Goal: Task Accomplishment & Management: Use online tool/utility

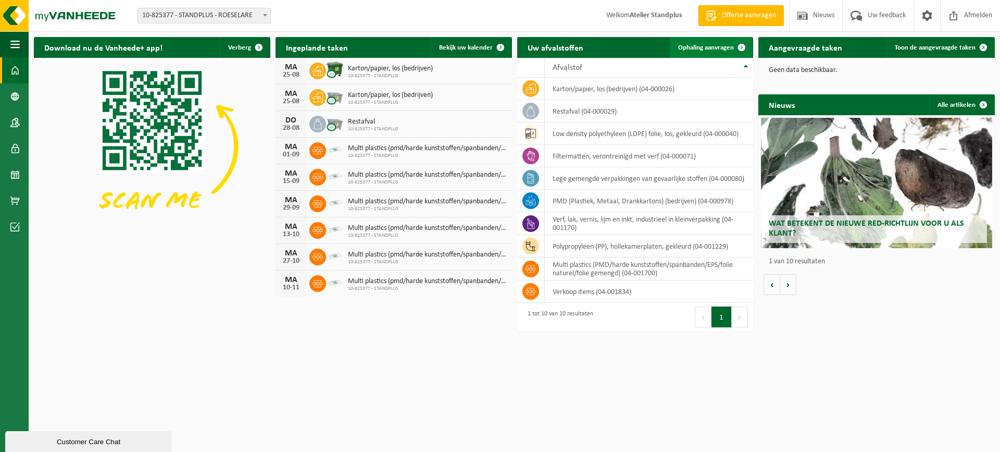
click at [709, 47] on span "Ophaling aanvragen" at bounding box center [706, 47] width 56 height 7
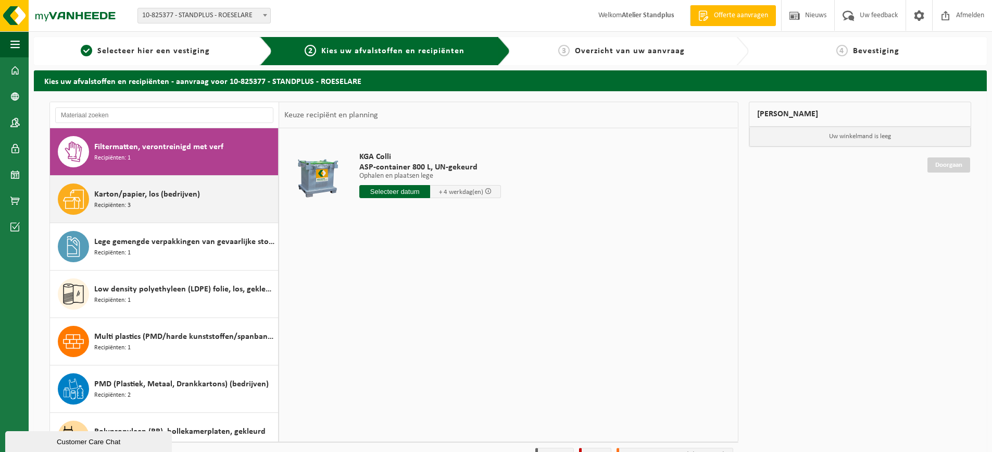
click at [225, 203] on div "Karton/papier, los (bedrijven) Recipiënten: 3" at bounding box center [184, 198] width 181 height 31
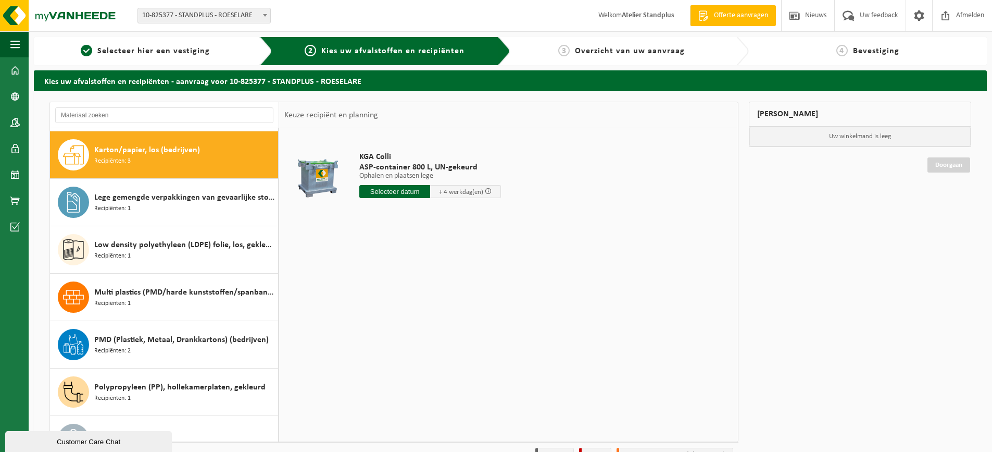
scroll to position [47, 0]
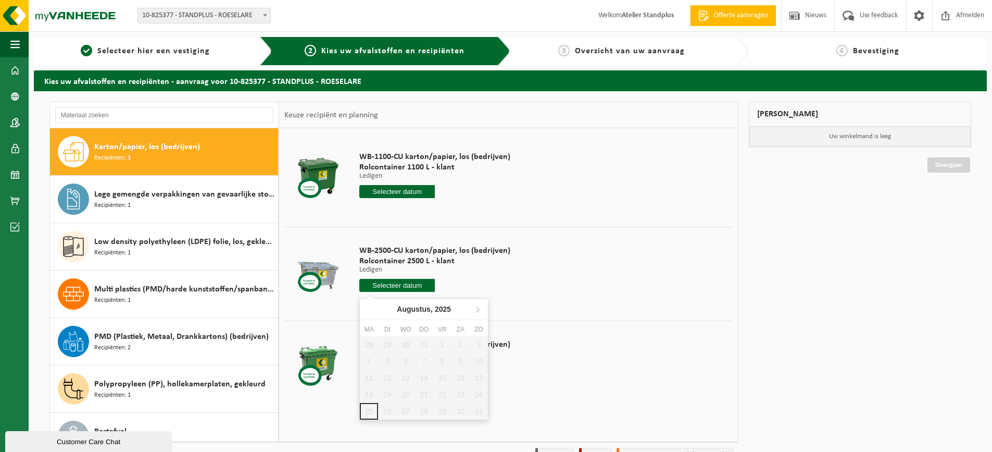
click at [397, 288] on input "text" at bounding box center [397, 285] width 76 height 13
click at [480, 310] on icon at bounding box center [477, 309] width 17 height 17
click at [364, 347] on div "1" at bounding box center [369, 344] width 18 height 17
type input "Van 2025-09-01"
type input "2025-09-01"
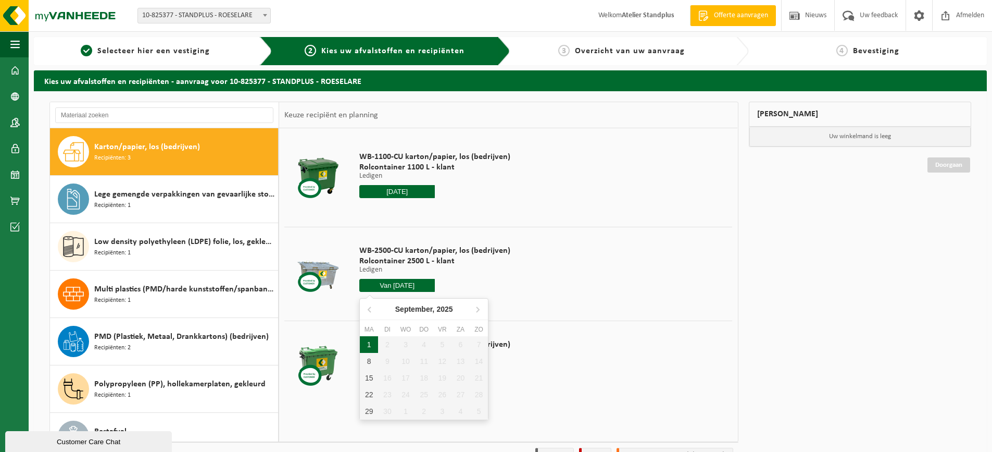
type input "2025-09-01"
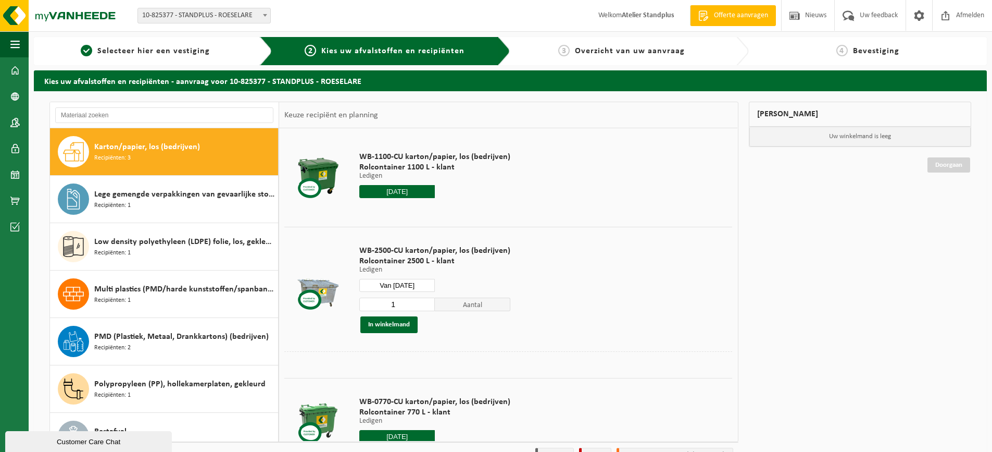
click at [393, 190] on input "2025-09-01" at bounding box center [397, 191] width 76 height 13
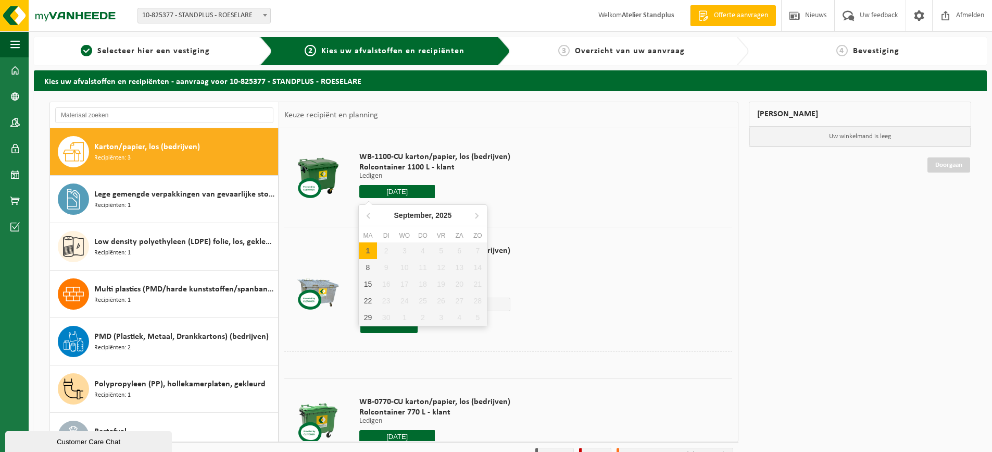
click at [372, 256] on div "1" at bounding box center [368, 250] width 18 height 17
click at [616, 196] on td "WB-1100-CU karton/papier, los (bedrijven) Rolcontainer 1100 L - klant Ledigen L…" at bounding box center [542, 177] width 381 height 88
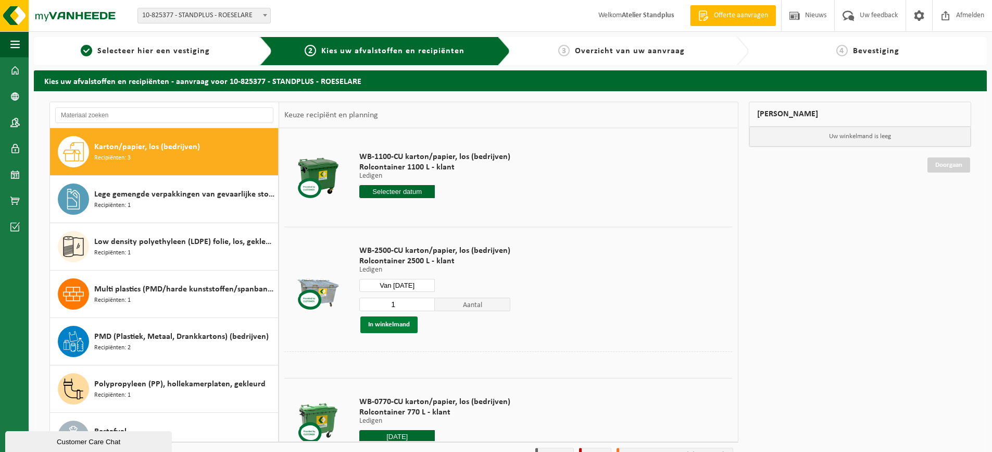
click at [396, 327] on button "In winkelmand" at bounding box center [389, 324] width 57 height 17
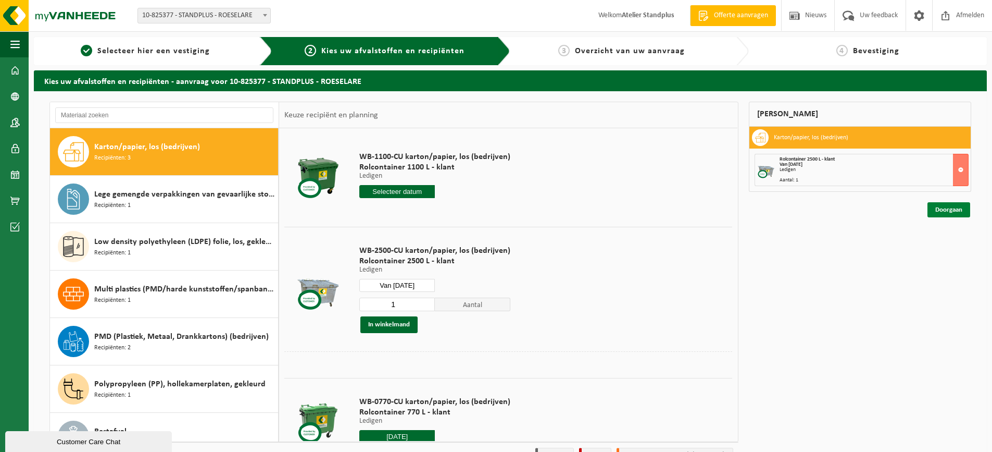
click at [954, 212] on link "Doorgaan" at bounding box center [949, 209] width 43 height 15
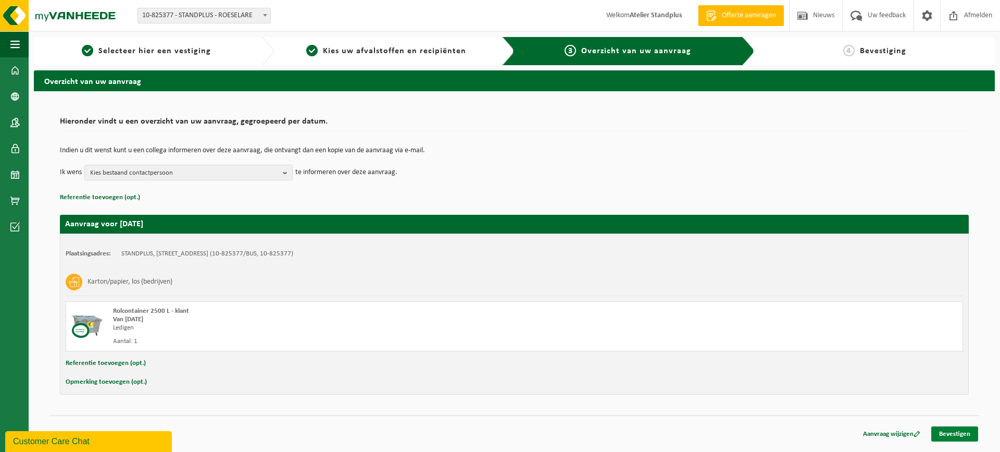
click at [959, 434] on link "Bevestigen" at bounding box center [954, 433] width 47 height 15
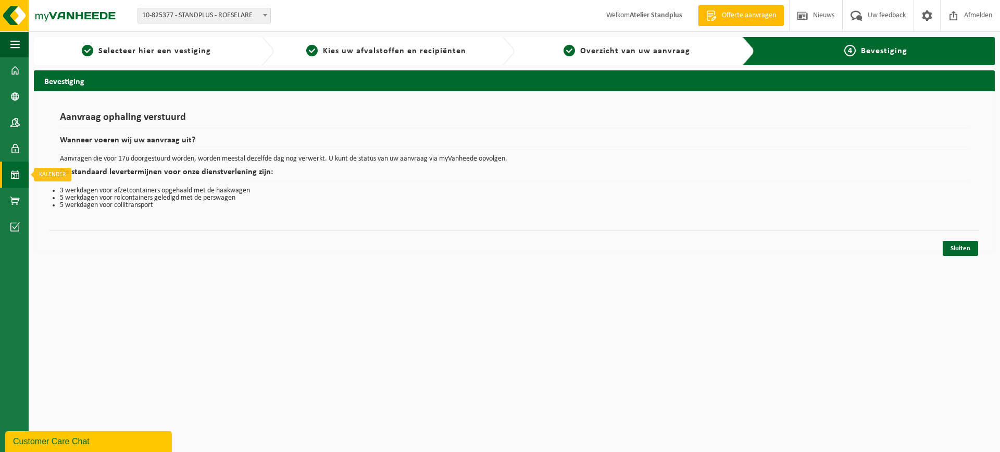
click at [15, 170] on span at bounding box center [14, 175] width 9 height 26
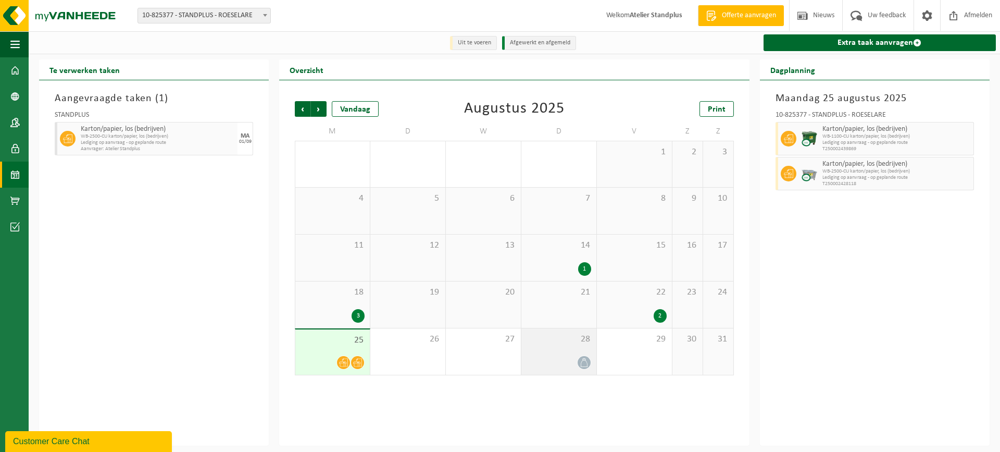
click at [579, 346] on div "28" at bounding box center [558, 351] width 75 height 46
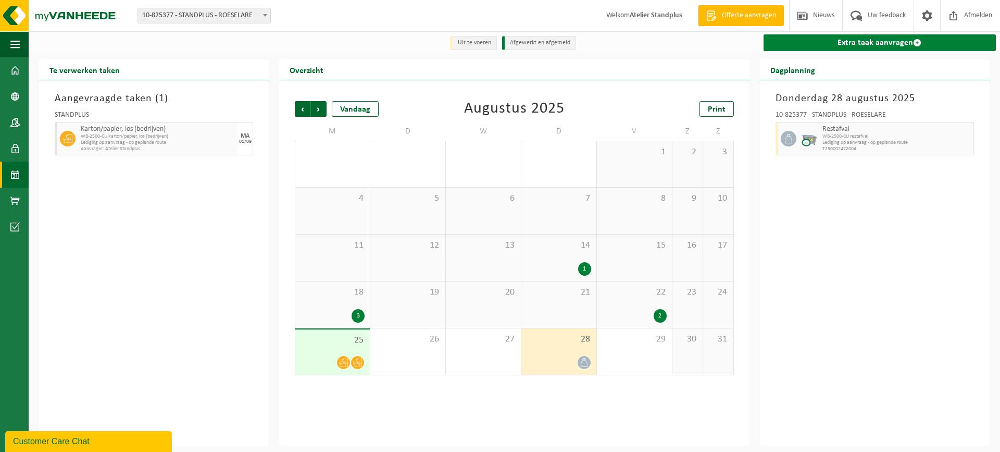
click at [859, 38] on link "Extra taak aanvragen" at bounding box center [880, 42] width 232 height 17
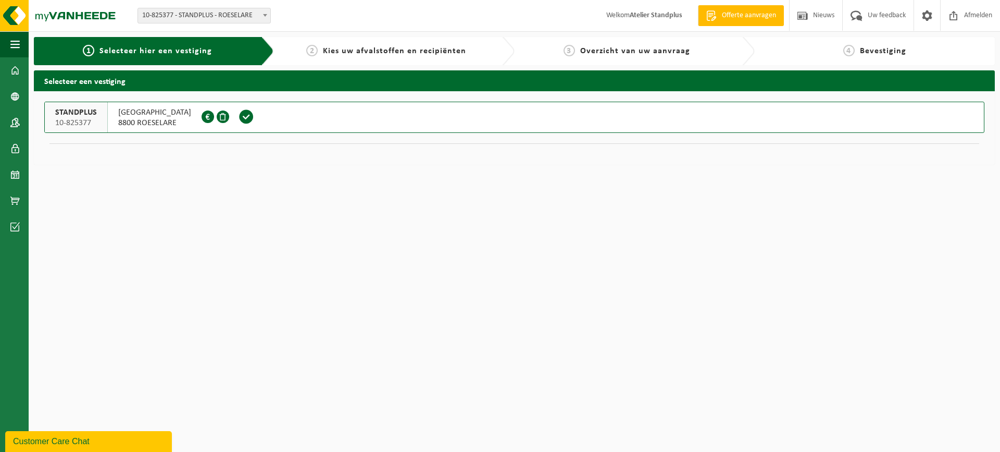
click at [247, 113] on span at bounding box center [247, 117] width 16 height 16
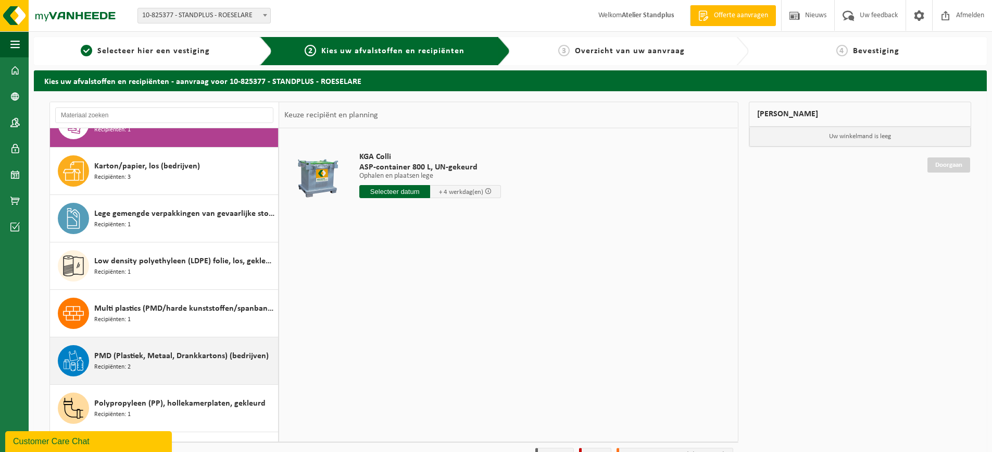
scroll to position [113, 0]
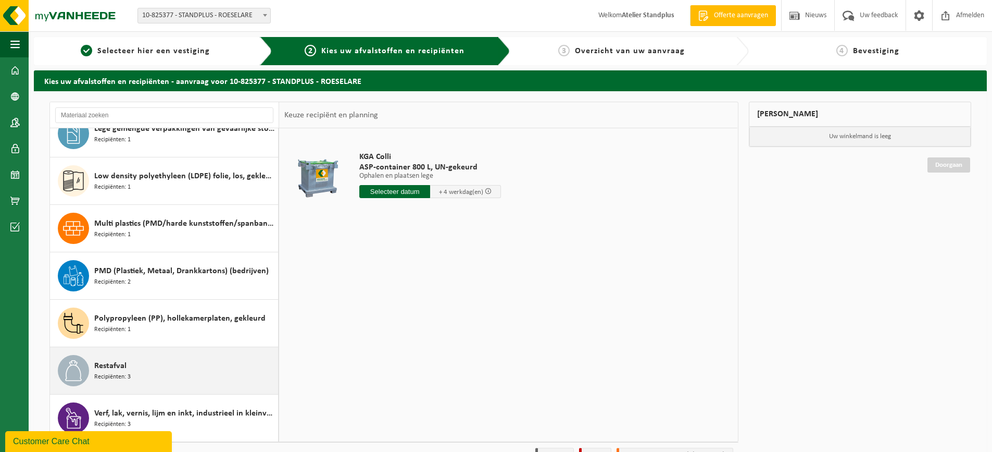
click at [177, 381] on div "Restafval Recipiënten: 3" at bounding box center [184, 370] width 181 height 31
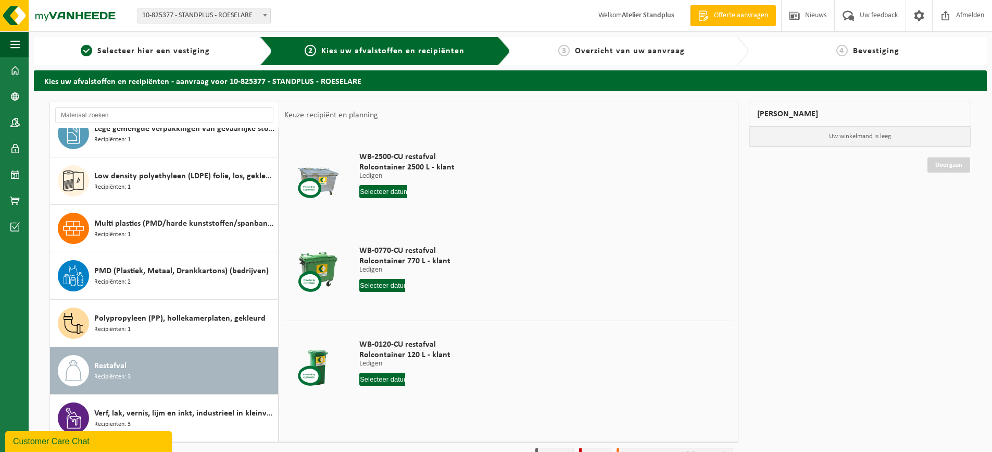
click at [385, 285] on input "text" at bounding box center [382, 285] width 46 height 13
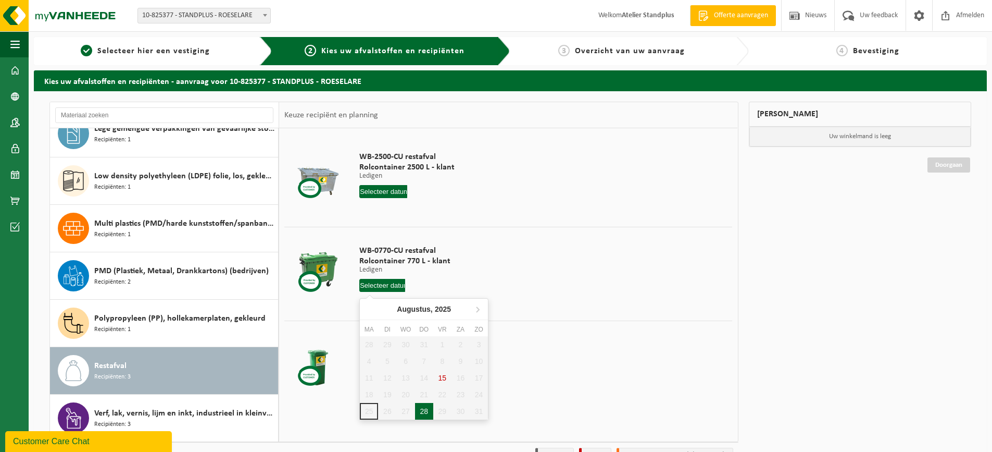
click at [419, 418] on div "28" at bounding box center [424, 411] width 18 height 17
type input "Van 2025-08-28"
type input "2025-08-28"
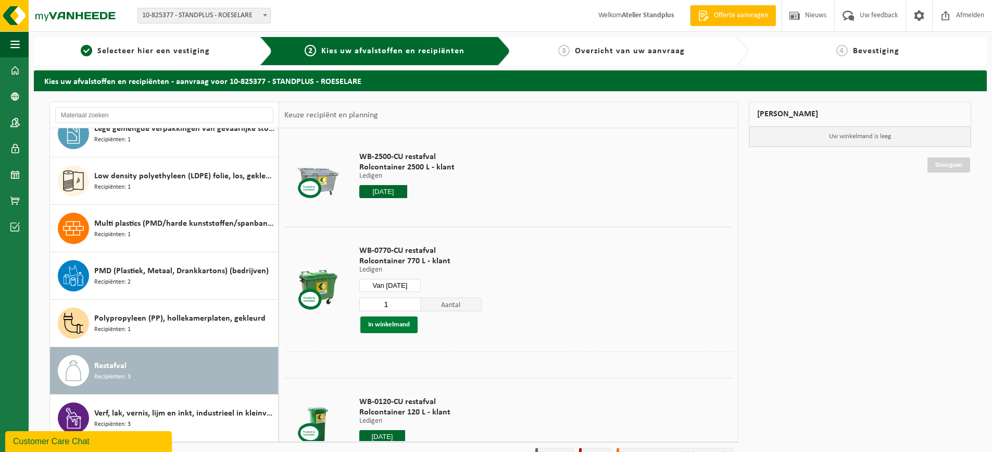
click at [392, 328] on button "In winkelmand" at bounding box center [389, 324] width 57 height 17
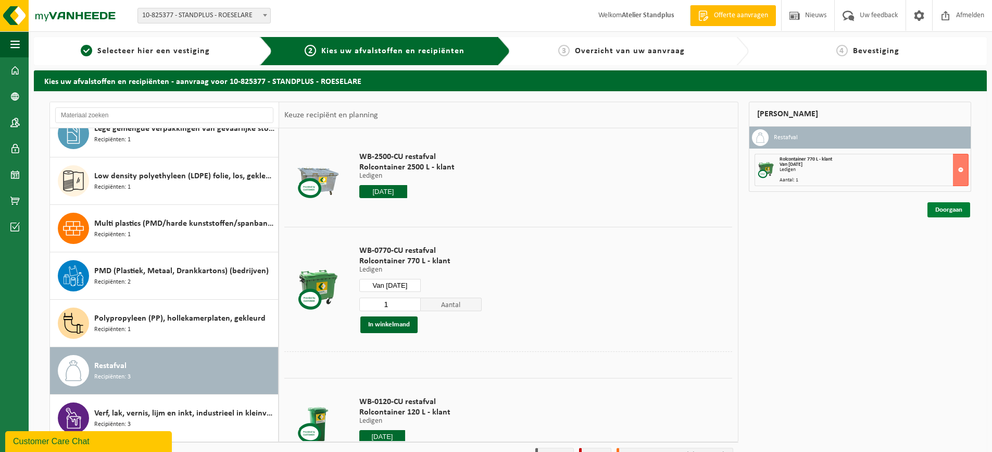
click at [948, 206] on link "Doorgaan" at bounding box center [949, 209] width 43 height 15
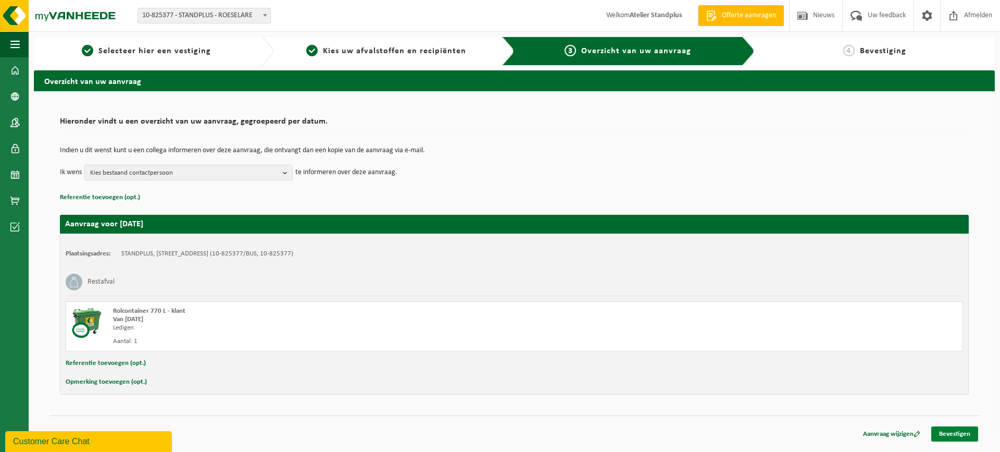
click at [945, 427] on link "Bevestigen" at bounding box center [954, 433] width 47 height 15
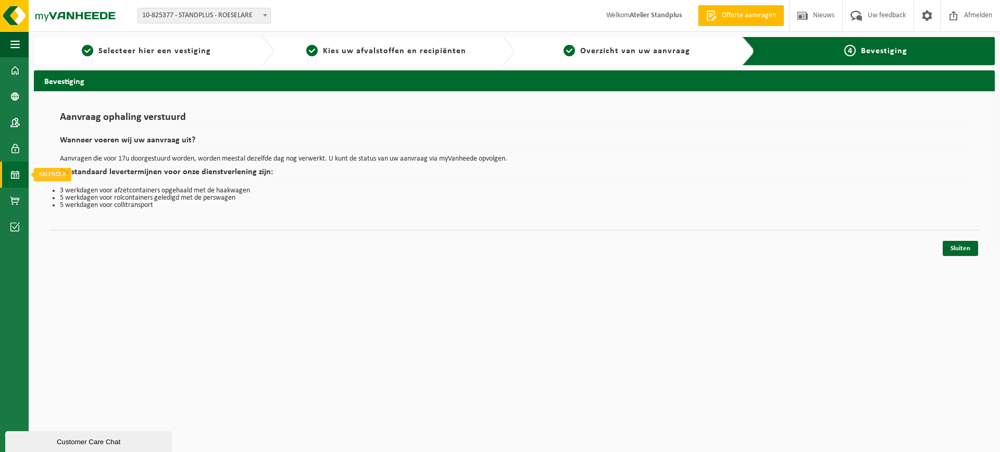
click at [17, 182] on span at bounding box center [14, 175] width 9 height 26
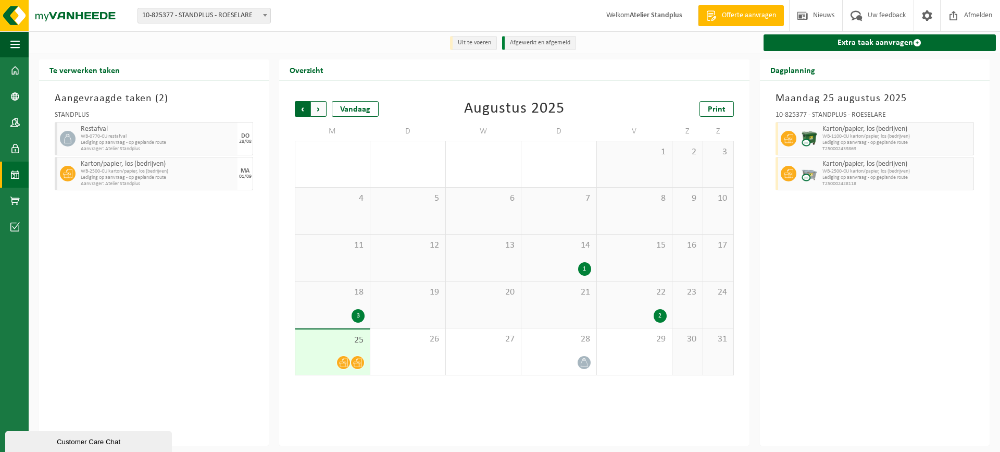
click at [316, 106] on span "Volgende" at bounding box center [319, 109] width 16 height 16
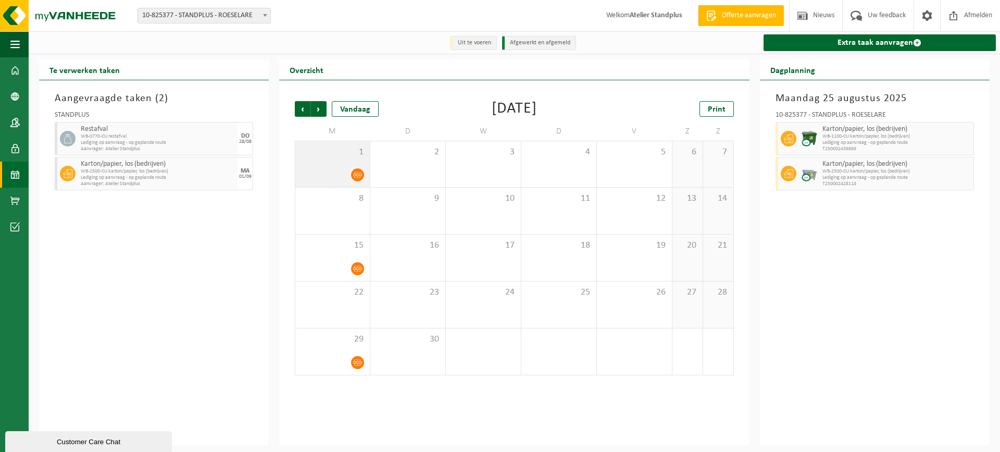
click at [350, 153] on span "1" at bounding box center [333, 151] width 64 height 11
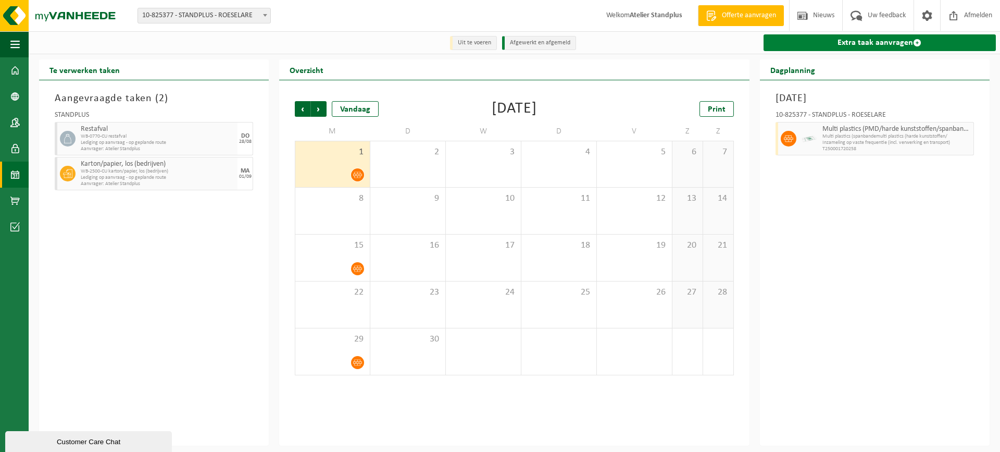
click at [786, 46] on link "Extra taak aanvragen" at bounding box center [880, 42] width 232 height 17
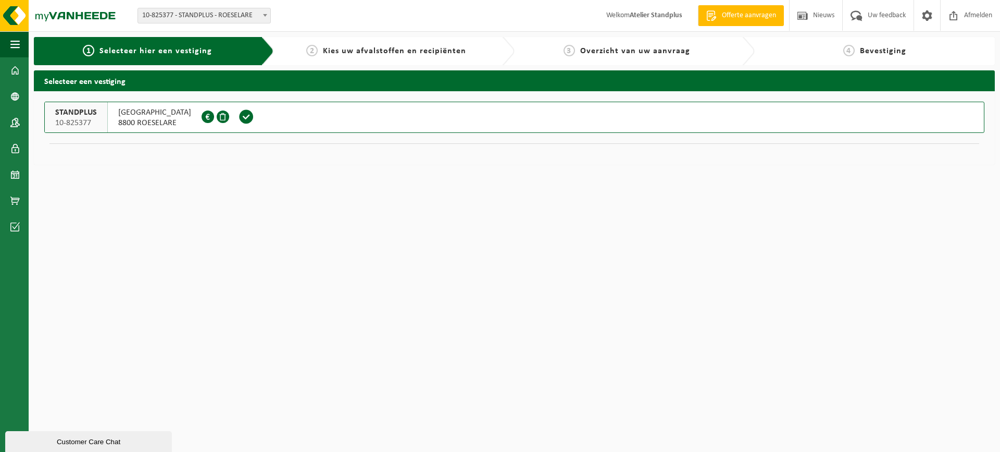
click at [253, 120] on span at bounding box center [247, 117] width 16 height 16
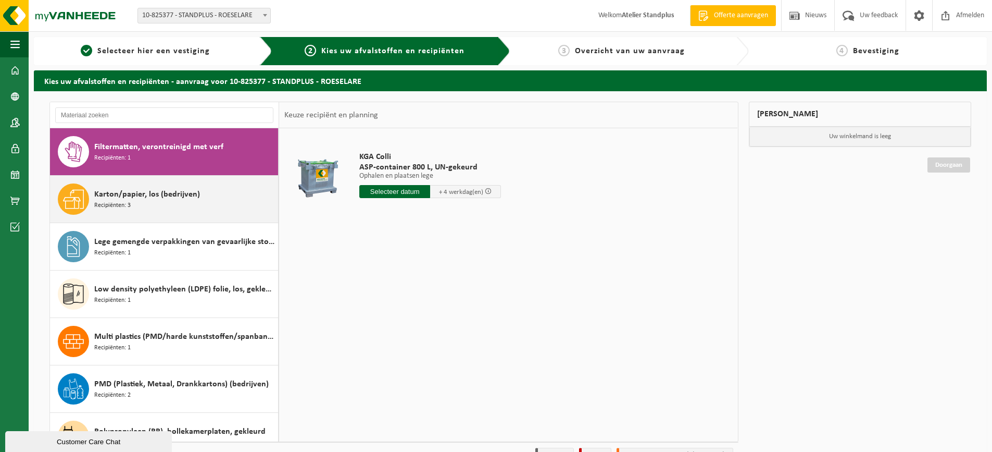
click at [202, 214] on div "Karton/papier, los (bedrijven) Recipiënten: 3" at bounding box center [184, 198] width 181 height 31
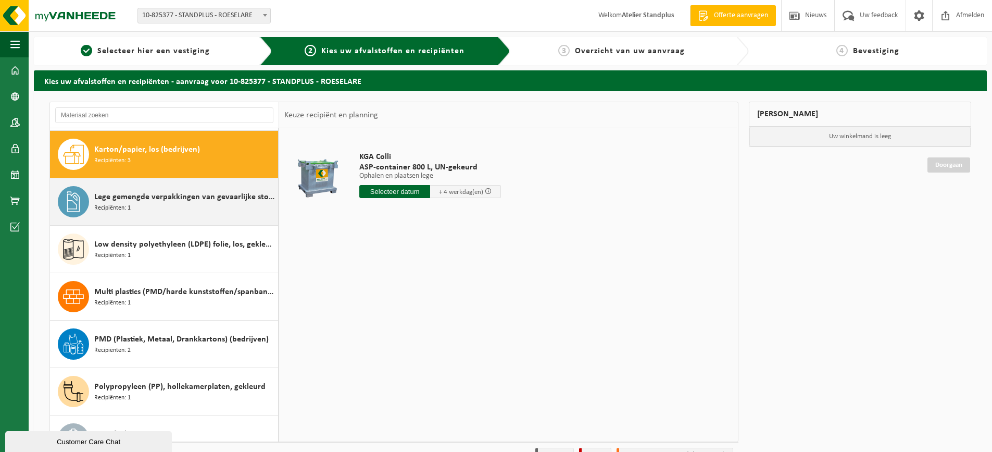
scroll to position [47, 0]
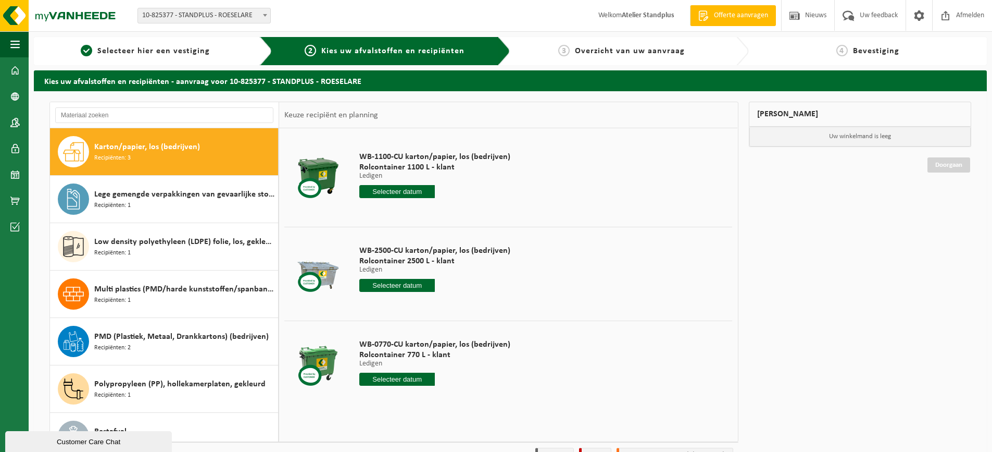
click at [405, 198] on div "WB-1100-CU karton/papier, los (bedrijven) Rolcontainer 1100 L - klant Ledigen L…" at bounding box center [435, 177] width 162 height 72
click at [404, 193] on input "text" at bounding box center [397, 191] width 76 height 13
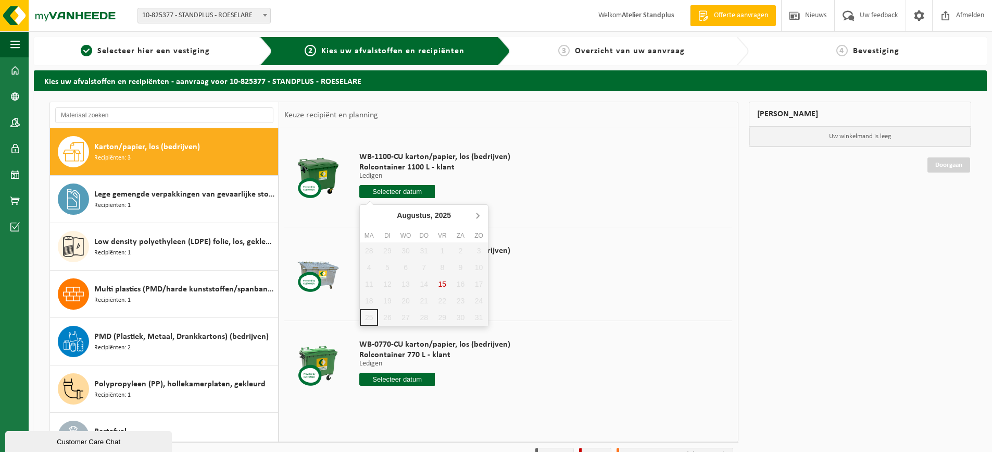
click at [478, 210] on icon at bounding box center [477, 215] width 17 height 17
click at [372, 250] on div "1" at bounding box center [369, 250] width 18 height 17
type input "Van [DATE]"
type input "2025-09-01"
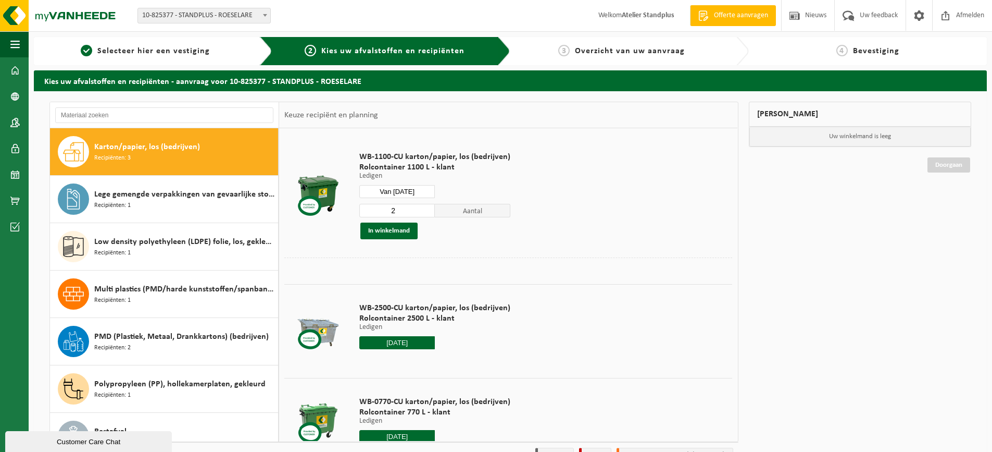
click at [426, 207] on input "2" at bounding box center [397, 211] width 76 height 14
type input "3"
click at [426, 207] on input "3" at bounding box center [397, 211] width 76 height 14
click at [405, 226] on button "In winkelmand" at bounding box center [389, 230] width 57 height 17
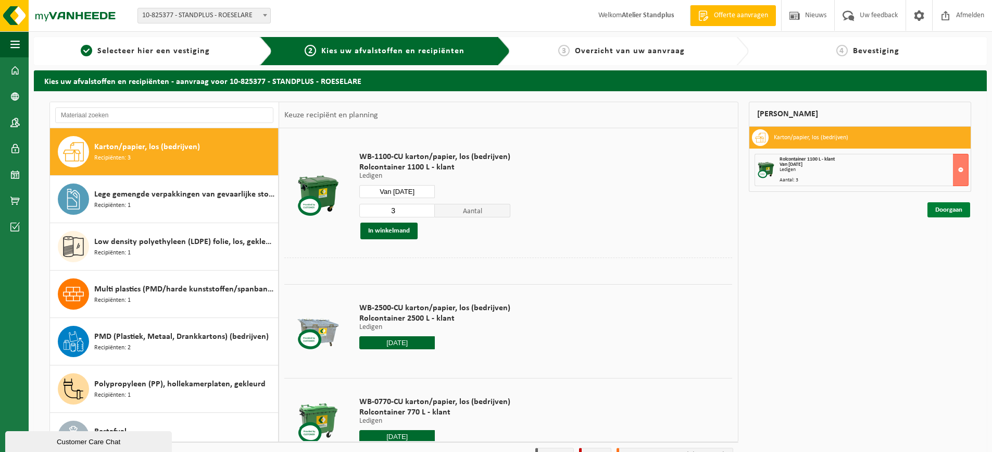
click at [930, 210] on link "Doorgaan" at bounding box center [949, 209] width 43 height 15
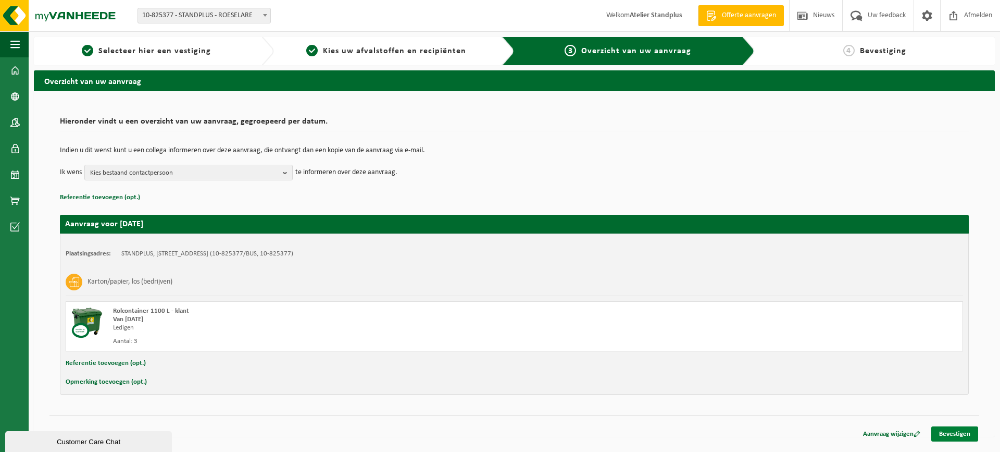
click at [973, 438] on link "Bevestigen" at bounding box center [954, 433] width 47 height 15
